Goal: Task Accomplishment & Management: Use online tool/utility

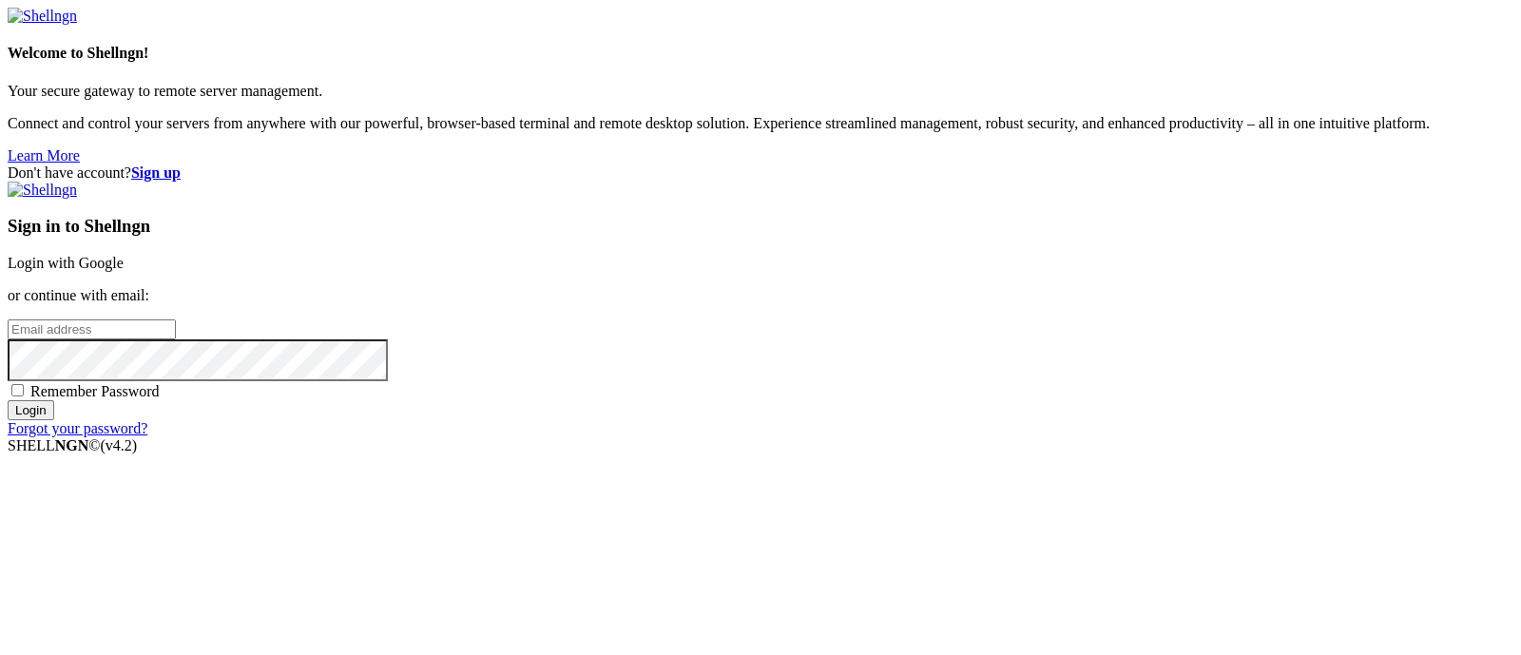
click at [124, 255] on link "Login with Google" at bounding box center [66, 263] width 116 height 16
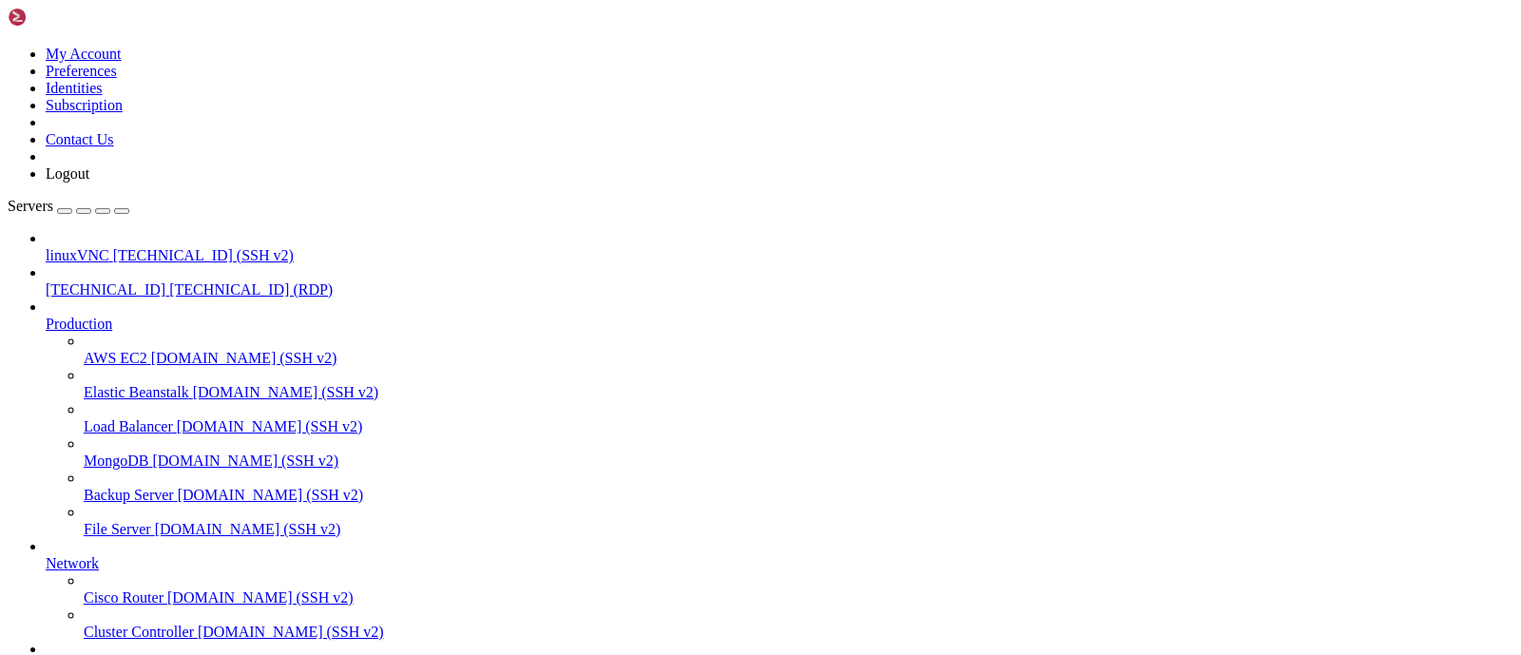
click at [128, 281] on span "[TECHNICAL_ID]" at bounding box center [106, 289] width 120 height 16
